Goal: Task Accomplishment & Management: Manage account settings

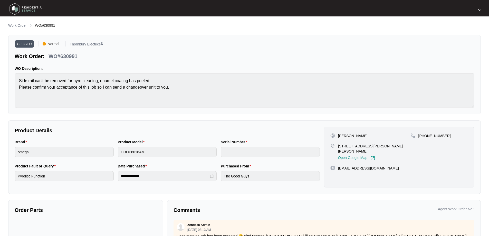
scroll to position [447, 0]
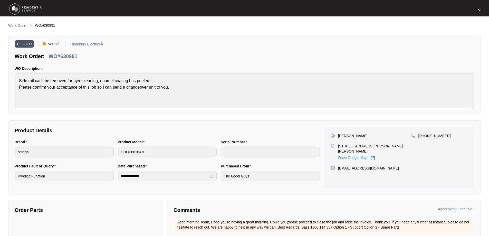
click at [24, 27] on p "Work Order" at bounding box center [17, 25] width 18 height 5
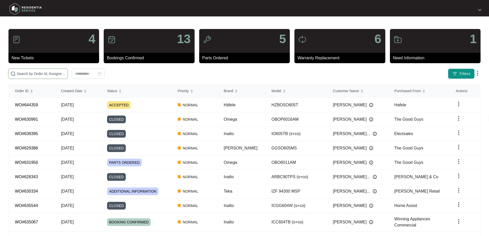
click at [65, 74] on input "text" at bounding box center [41, 74] width 49 height 6
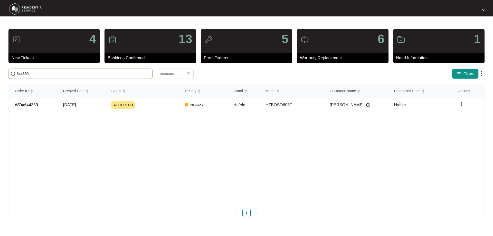
type input "644359"
click at [170, 110] on td "ACCEPTED" at bounding box center [142, 105] width 74 height 14
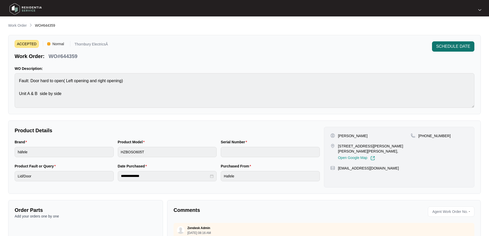
click at [454, 47] on span "SCHEDULE DATE" at bounding box center [453, 46] width 34 height 6
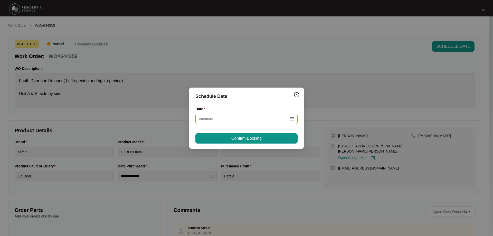
click at [291, 121] on div at bounding box center [246, 119] width 96 height 6
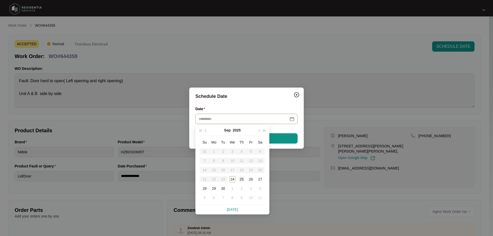
type input "**********"
click at [258, 131] on button "button" at bounding box center [258, 130] width 6 height 10
click at [213, 171] on div "13" at bounding box center [214, 170] width 6 height 6
type input "**********"
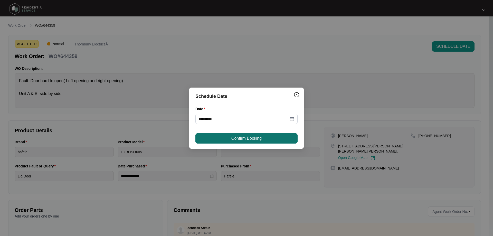
click at [243, 140] on span "Confirm Booking" at bounding box center [246, 138] width 30 height 6
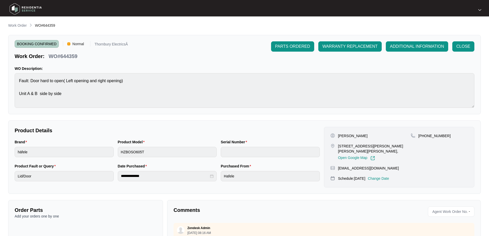
click at [23, 25] on p "Work Order" at bounding box center [17, 25] width 18 height 5
